Goal: Task Accomplishment & Management: Manage account settings

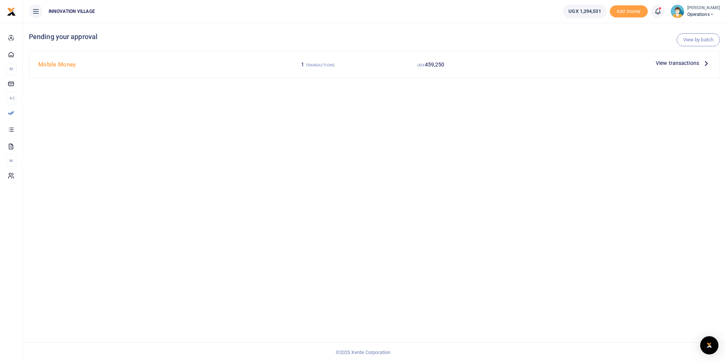
click at [678, 63] on span "View transactions" at bounding box center [677, 63] width 43 height 8
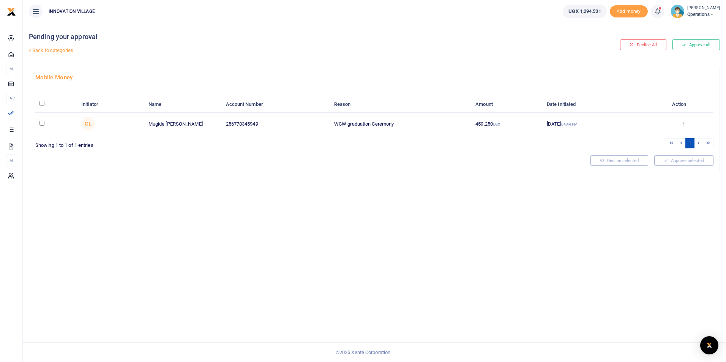
click at [42, 125] on input "checkbox" at bounding box center [41, 123] width 5 height 5
checkbox input "true"
click at [672, 161] on button "Approve selected (1)" at bounding box center [681, 160] width 65 height 11
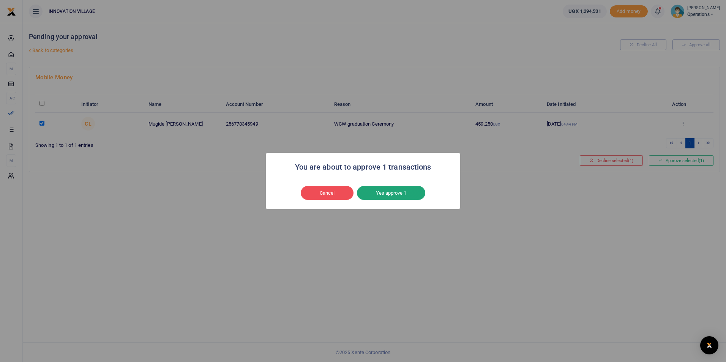
click at [389, 191] on button "Yes approve 1" at bounding box center [391, 193] width 68 height 14
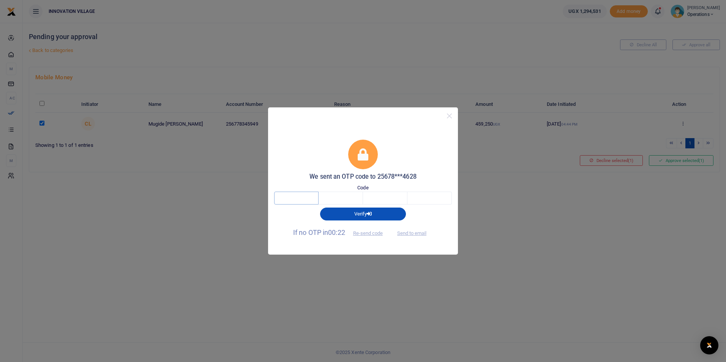
click at [312, 199] on input "text" at bounding box center [296, 198] width 44 height 13
type input "4"
type input "3"
type input "4"
